Goal: Use online tool/utility: Utilize a website feature to perform a specific function

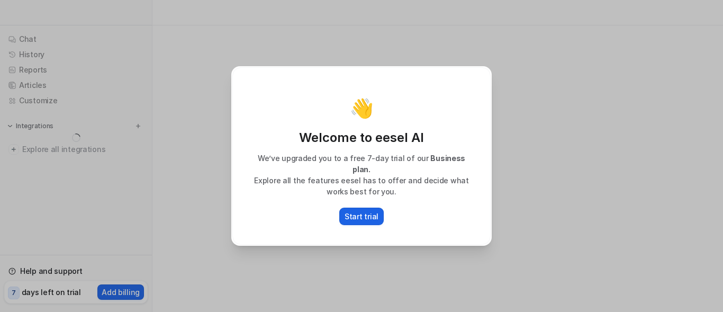
click at [361, 211] on p "Start trial" at bounding box center [362, 216] width 34 height 11
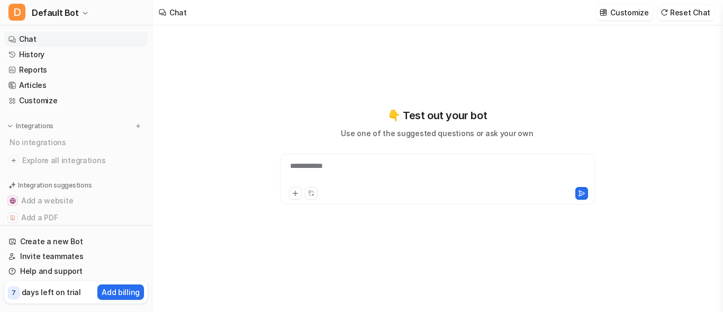
type textarea "**********"
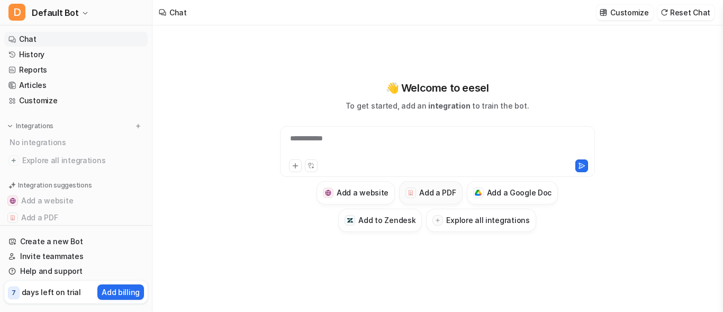
click at [416, 186] on button "Add a PDF" at bounding box center [430, 192] width 63 height 23
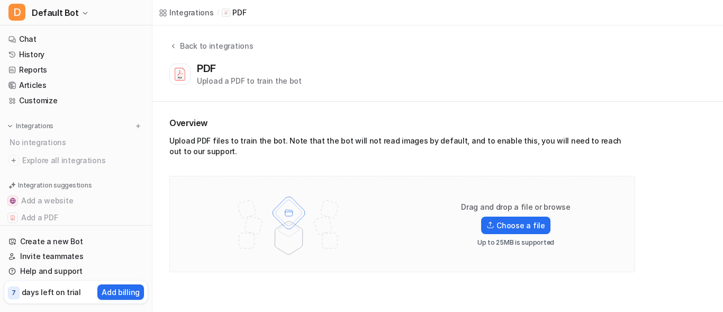
click at [414, 189] on div "Drag and drop a file or browse Choose a file Up to 25MB is supported" at bounding box center [403, 224] width 444 height 74
